Goal: Transaction & Acquisition: Purchase product/service

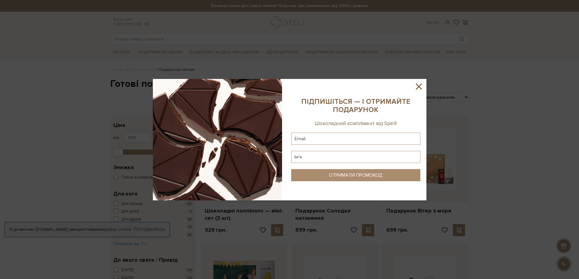
click at [417, 89] on icon at bounding box center [419, 86] width 10 height 10
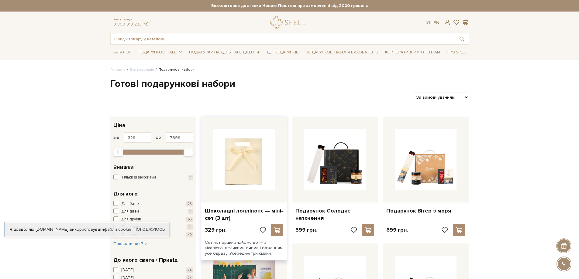
click at [227, 183] on img at bounding box center [244, 160] width 62 height 62
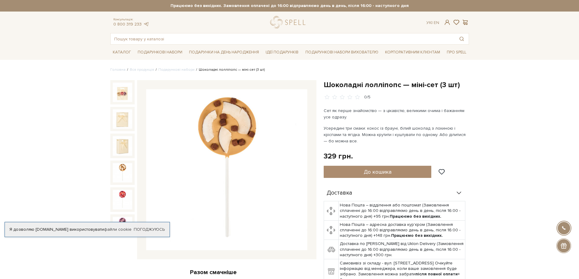
click at [120, 164] on img at bounding box center [122, 172] width 19 height 19
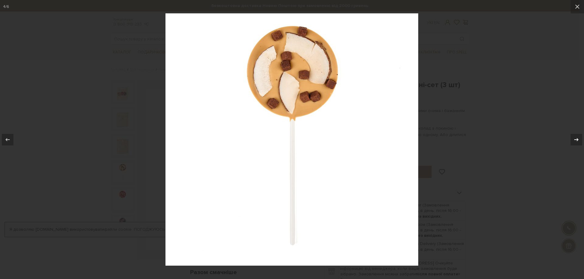
click at [578, 141] on icon at bounding box center [576, 139] width 7 height 7
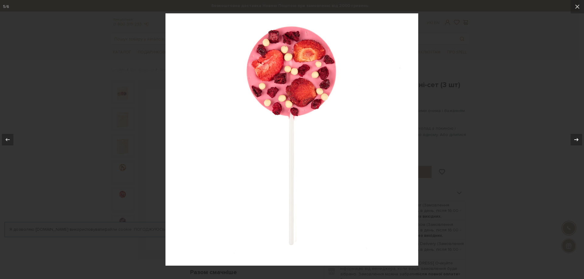
click at [578, 141] on icon at bounding box center [576, 139] width 7 height 7
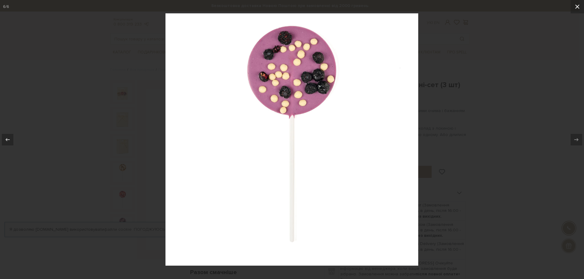
click at [578, 6] on icon at bounding box center [577, 7] width 4 height 4
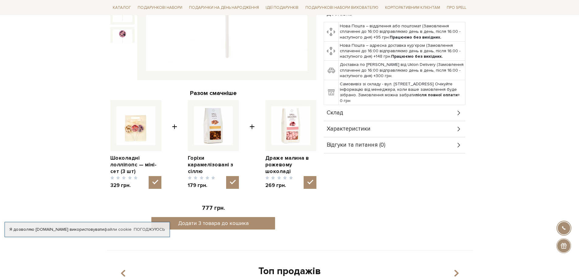
scroll to position [182, 0]
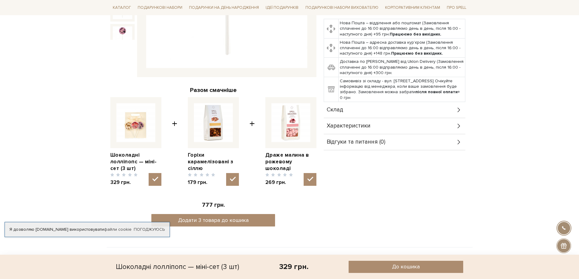
click at [289, 126] on img at bounding box center [291, 122] width 39 height 39
click at [304, 173] on input "checkbox" at bounding box center [310, 179] width 13 height 13
checkbox input "false"
click at [220, 129] on img at bounding box center [213, 122] width 39 height 39
click at [226, 173] on input "checkbox" at bounding box center [232, 179] width 13 height 13
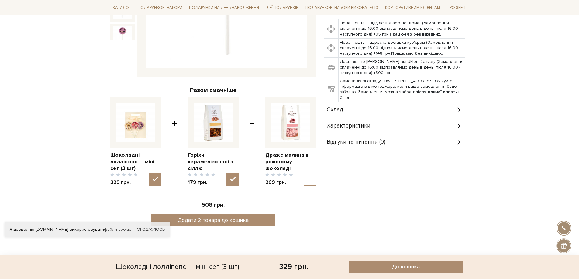
checkbox input "false"
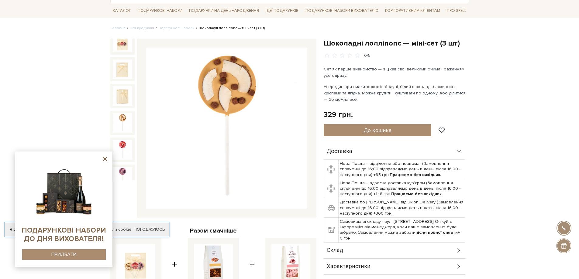
scroll to position [0, 0]
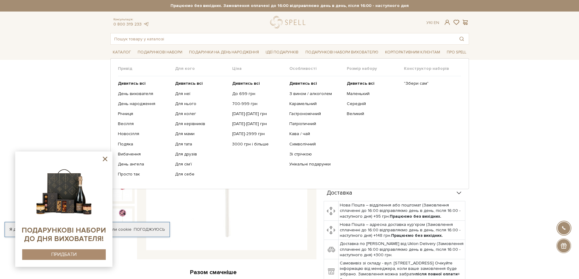
click at [309, 130] on ul "Дивитись всі З вином / алкоголем Карамельний Гастрономічний Патріотичний Кава /…" at bounding box center [317, 129] width 57 height 106
click at [308, 133] on link "Кава / чай" at bounding box center [315, 133] width 53 height 5
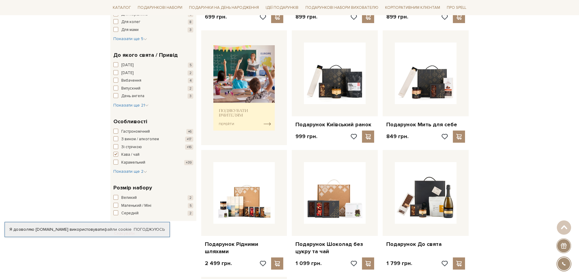
scroll to position [243, 0]
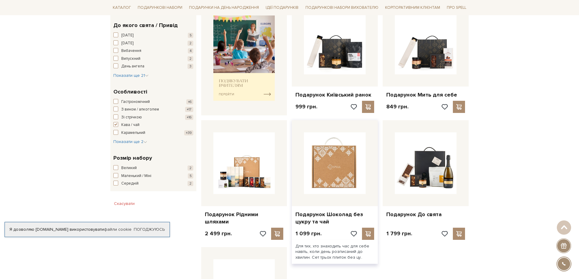
click at [354, 173] on img at bounding box center [335, 164] width 62 height 62
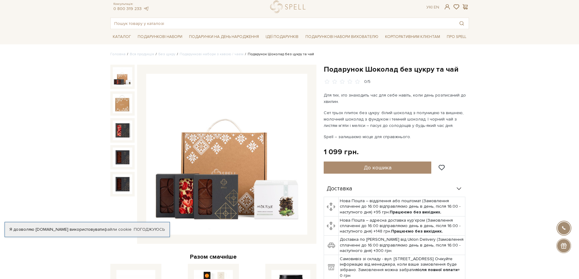
scroll to position [30, 0]
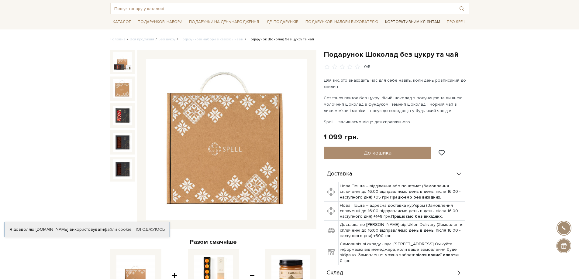
click at [414, 18] on link "Корпоративним клієнтам" at bounding box center [413, 22] width 60 height 10
